Goal: Transaction & Acquisition: Purchase product/service

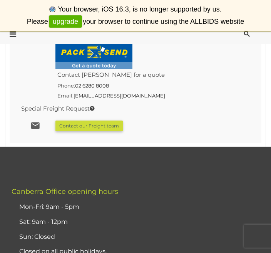
scroll to position [1886, 0]
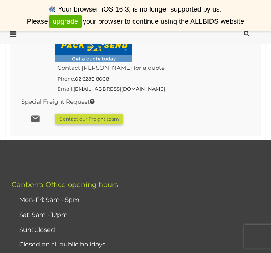
click at [234, 140] on footer "﻿ ﻿ [GEOGRAPHIC_DATA] Office opening hours Mon-Fri: 9am - 5pm Sat: 9am - 12pm S…" at bounding box center [135, 161] width 271 height 42
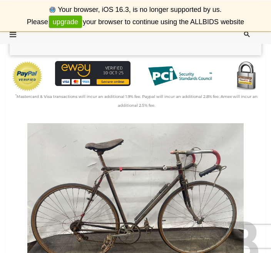
scroll to position [171, 0]
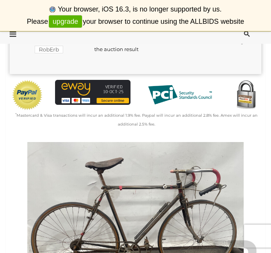
click at [202, 155] on img at bounding box center [136, 223] width 252 height 162
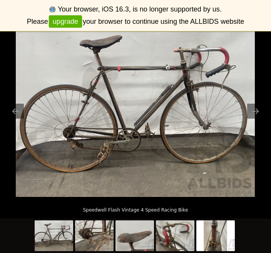
click at [24, 122] on img at bounding box center [135, 107] width 239 height 179
click at [18, 119] on button "Previous slide" at bounding box center [16, 111] width 16 height 15
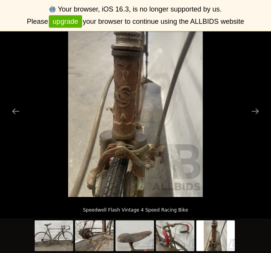
click at [261, 119] on button "Next slide" at bounding box center [255, 111] width 16 height 15
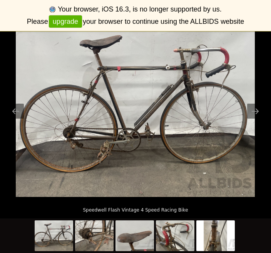
click at [261, 119] on button "Next slide" at bounding box center [255, 111] width 16 height 15
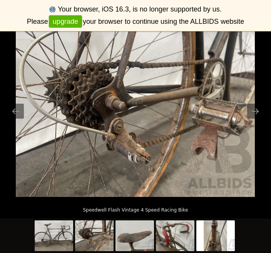
click at [258, 119] on button "Next slide" at bounding box center [255, 111] width 16 height 15
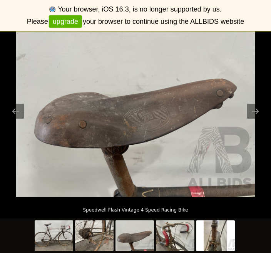
click at [257, 119] on button "Next slide" at bounding box center [255, 111] width 16 height 15
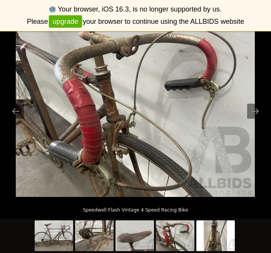
click at [257, 119] on button "Next slide" at bounding box center [255, 111] width 16 height 15
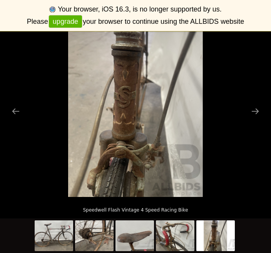
click at [257, 119] on button "Next slide" at bounding box center [255, 111] width 16 height 15
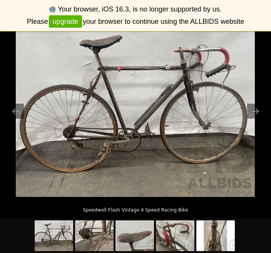
click at [257, 119] on button "Next slide" at bounding box center [255, 111] width 16 height 15
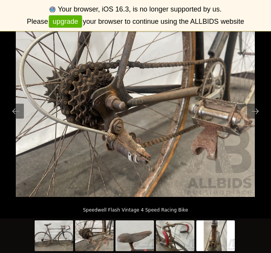
click at [257, 119] on button "Next slide" at bounding box center [255, 111] width 16 height 15
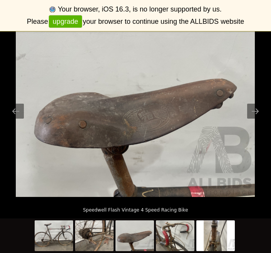
click at [256, 119] on button "Next slide" at bounding box center [255, 111] width 16 height 15
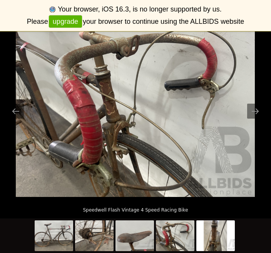
click at [246, 105] on img at bounding box center [135, 107] width 239 height 179
click at [255, 89] on img at bounding box center [135, 107] width 239 height 179
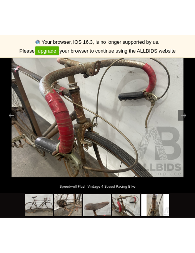
scroll to position [122, 0]
